Goal: Task Accomplishment & Management: Manage account settings

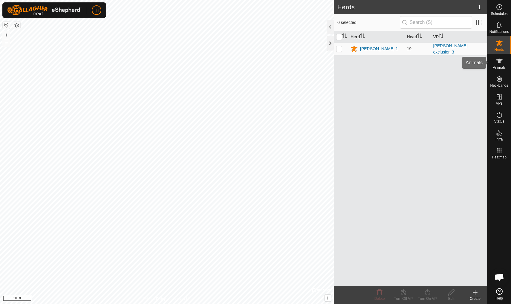
click at [395, 61] on icon at bounding box center [499, 61] width 7 height 5
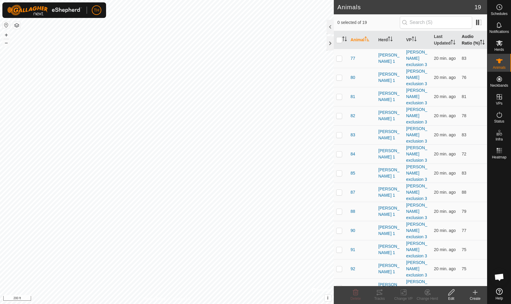
click at [395, 39] on th "Audio Ratio (%)" at bounding box center [473, 40] width 28 height 18
click at [349, 62] on td "87" at bounding box center [362, 58] width 28 height 19
click at [353, 62] on span "87" at bounding box center [353, 58] width 5 height 6
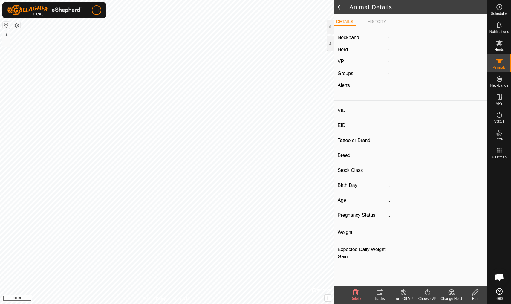
type input "87"
type input "-"
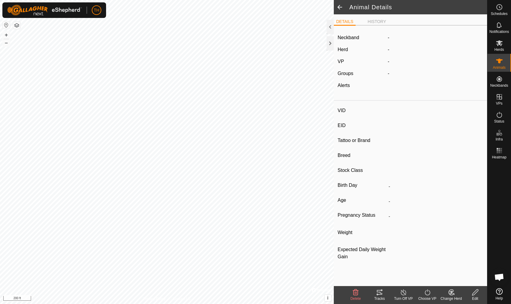
type input "0 kg"
type input "-"
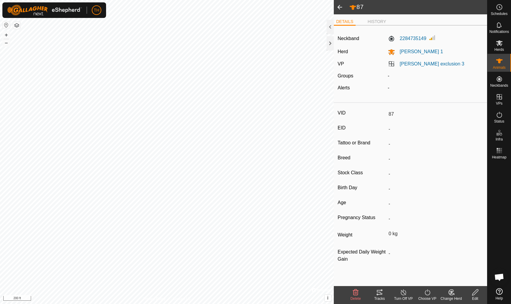
click at [381, 265] on icon at bounding box center [379, 292] width 5 height 5
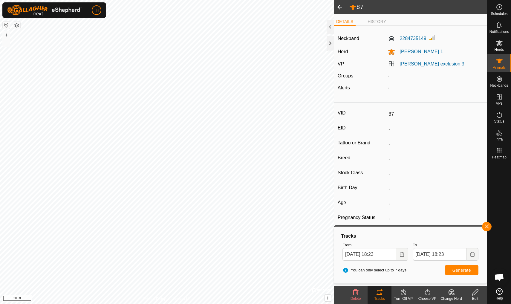
click at [339, 8] on span at bounding box center [340, 7] width 12 height 14
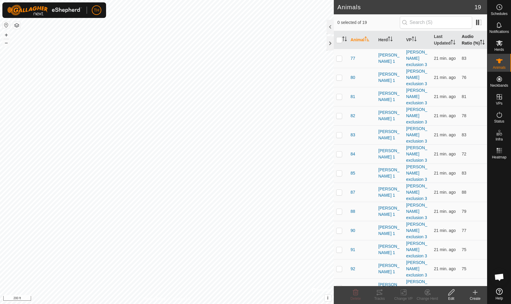
click at [395, 40] on th "Audio Ratio (%)" at bounding box center [473, 40] width 28 height 18
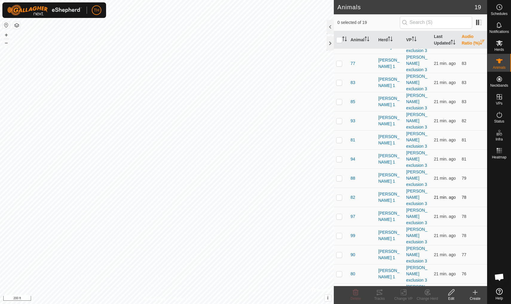
scroll to position [13, 0]
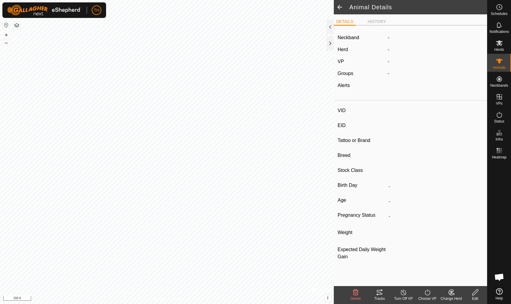
type input "84"
type input "-"
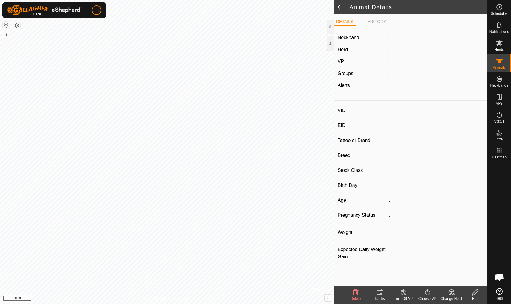
type input "0 kg"
type input "-"
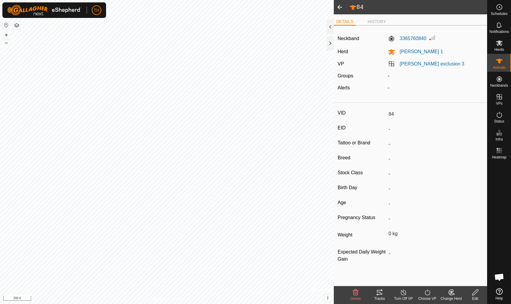
click at [381, 265] on icon at bounding box center [379, 292] width 5 height 5
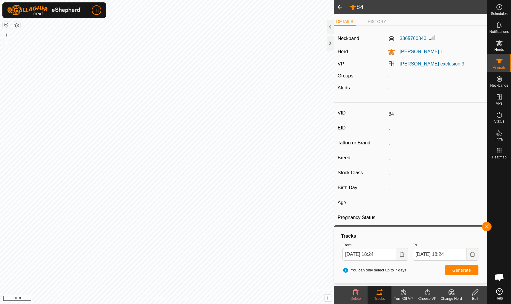
click at [340, 10] on span at bounding box center [340, 7] width 12 height 14
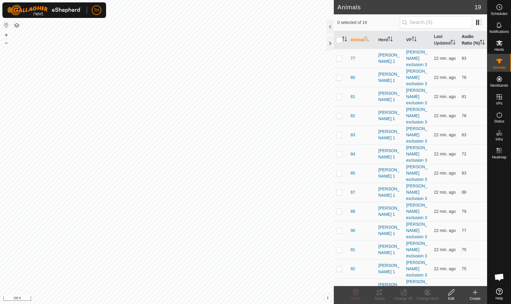
click at [395, 39] on th "Audio Ratio (%)" at bounding box center [473, 40] width 28 height 18
click at [352, 74] on span "77" at bounding box center [353, 77] width 5 height 6
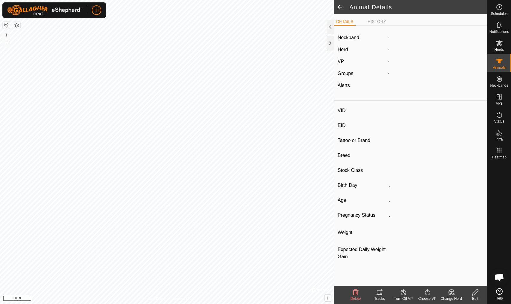
type input "77"
type input "-"
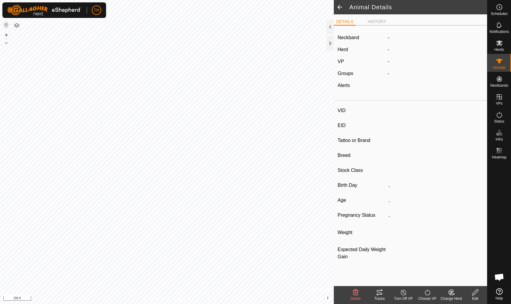
type input "0 kg"
type input "-"
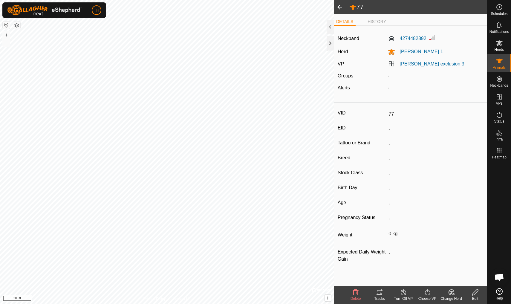
click at [379, 265] on icon at bounding box center [379, 292] width 7 height 7
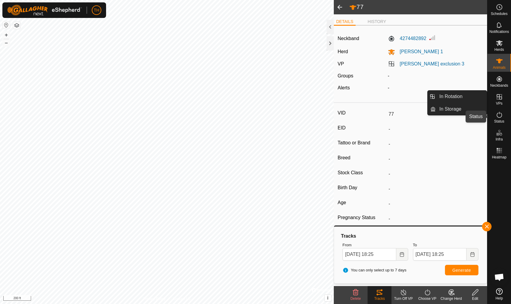
click at [395, 115] on icon at bounding box center [499, 114] width 7 height 7
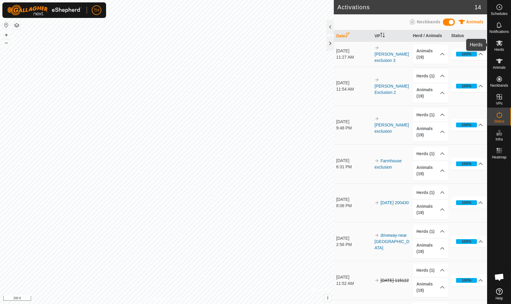
click at [395, 44] on icon at bounding box center [499, 42] width 7 height 7
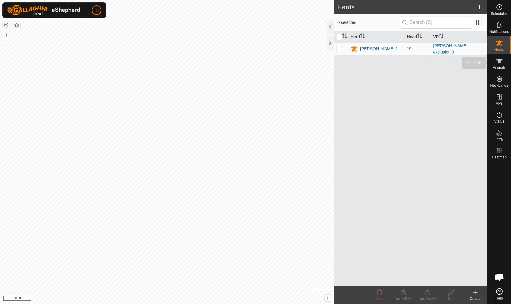
click at [395, 58] on icon at bounding box center [499, 60] width 7 height 7
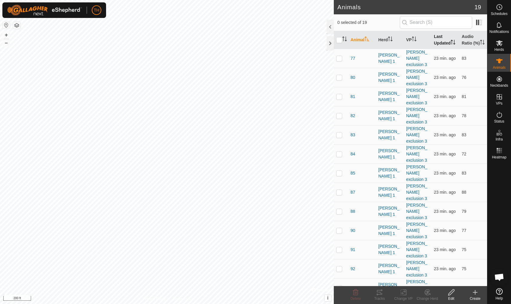
click at [395, 39] on th "Last Updated" at bounding box center [446, 40] width 28 height 18
click at [395, 42] on th "Last Updated" at bounding box center [446, 40] width 28 height 18
click at [353, 61] on span "96" at bounding box center [353, 58] width 5 height 6
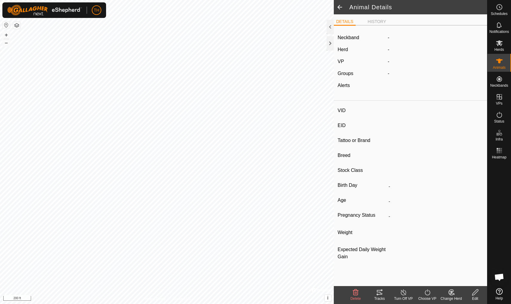
type input "96"
type input "-"
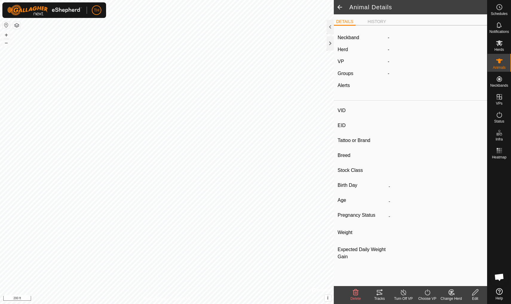
type input "0 kg"
type input "-"
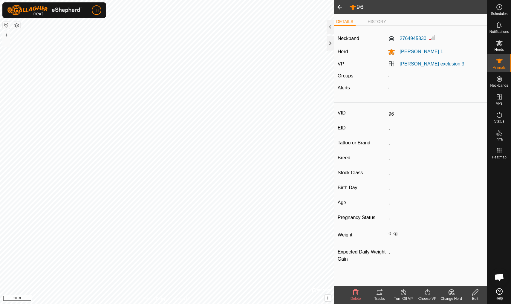
click at [339, 8] on span at bounding box center [340, 7] width 12 height 14
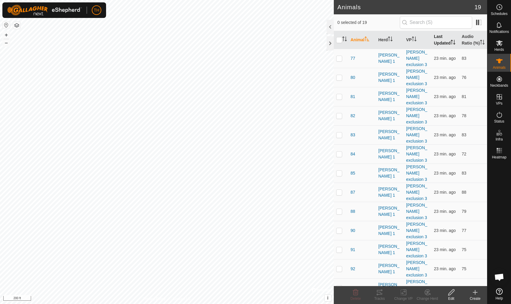
click at [395, 43] on th "Last Updated" at bounding box center [446, 40] width 28 height 18
click at [359, 38] on th "Animal" at bounding box center [362, 40] width 28 height 18
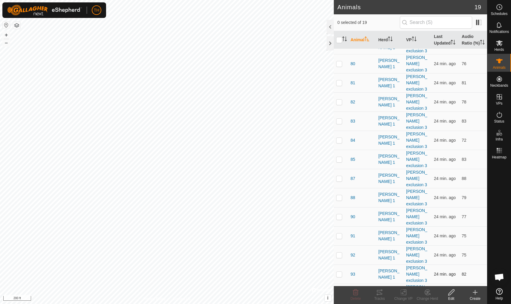
scroll to position [13, 0]
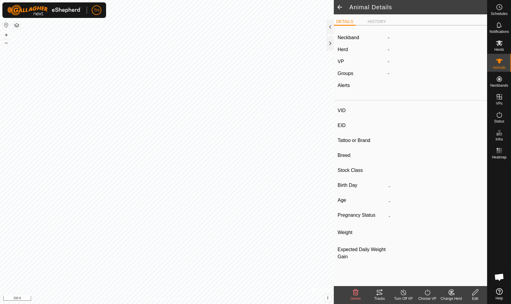
type input "95"
type input "-"
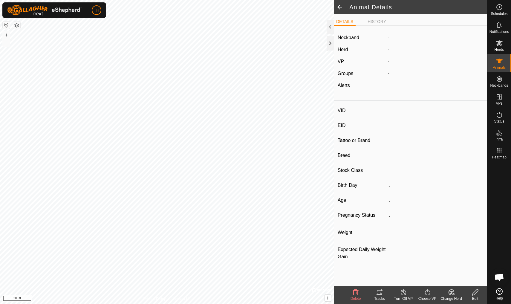
type input "0 kg"
type input "-"
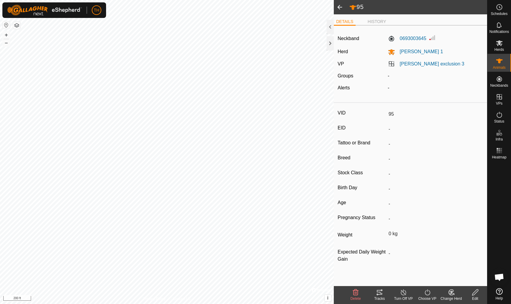
click at [378, 265] on icon at bounding box center [379, 292] width 7 height 7
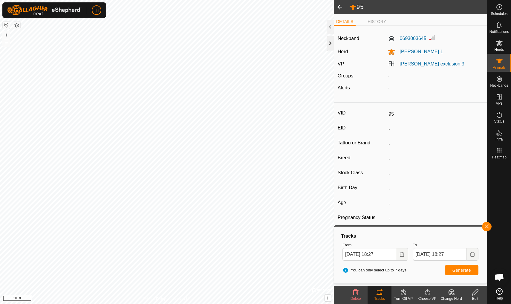
click at [330, 43] on div at bounding box center [330, 43] width 7 height 14
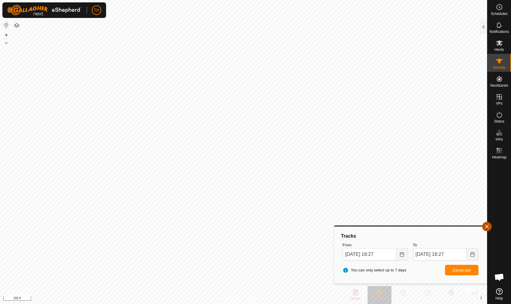
click at [395, 227] on span "button" at bounding box center [487, 226] width 5 height 5
